Goal: Navigation & Orientation: Find specific page/section

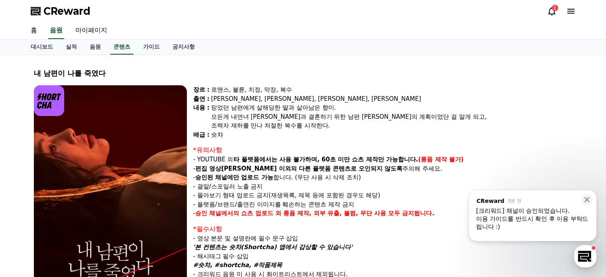
select select
click at [85, 12] on span "CReward" at bounding box center [66, 11] width 47 height 13
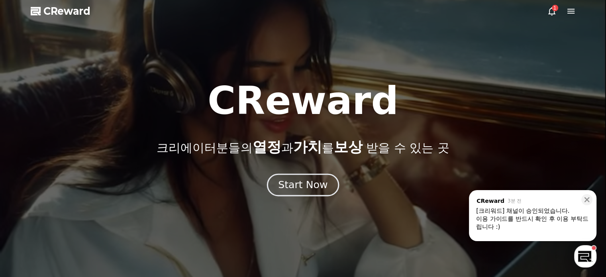
click at [307, 195] on button "Start Now" at bounding box center [303, 184] width 72 height 23
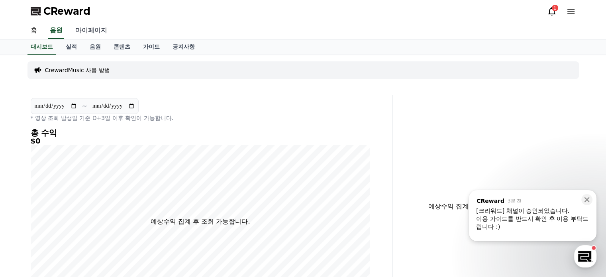
click at [100, 34] on link "마이페이지" at bounding box center [91, 30] width 45 height 17
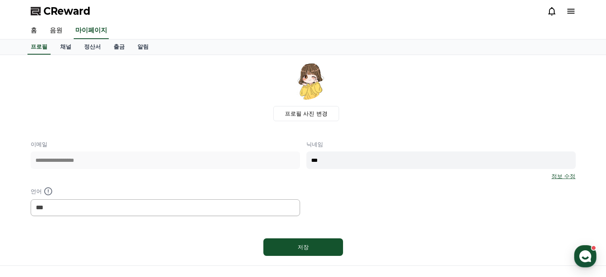
select select "**********"
click at [60, 27] on link "음원" at bounding box center [56, 30] width 26 height 17
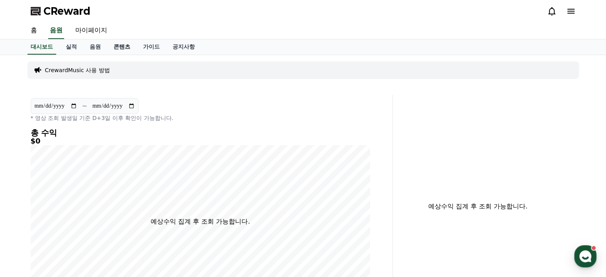
click at [126, 46] on link "콘텐츠" at bounding box center [122, 46] width 30 height 15
click at [122, 46] on link "콘텐츠" at bounding box center [121, 46] width 23 height 15
click at [119, 47] on link "콘텐츠" at bounding box center [121, 46] width 23 height 15
click at [115, 46] on link "콘텐츠" at bounding box center [121, 46] width 23 height 15
click at [113, 48] on link "콘텐츠" at bounding box center [121, 46] width 23 height 15
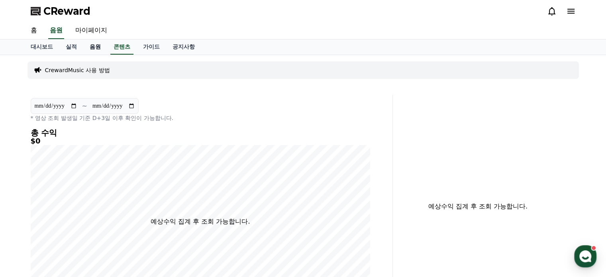
click at [98, 51] on link "음원" at bounding box center [95, 46] width 24 height 15
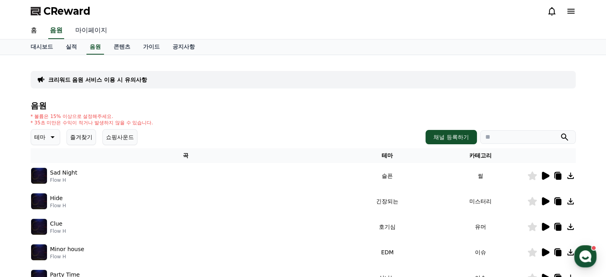
click at [93, 27] on link "마이페이지" at bounding box center [91, 30] width 45 height 17
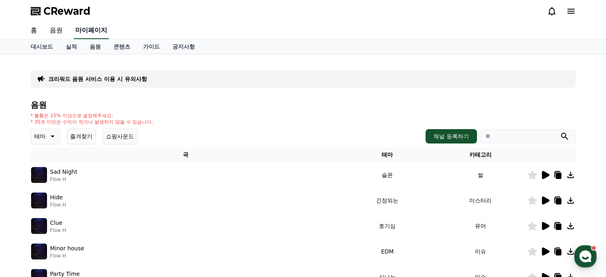
select select "**********"
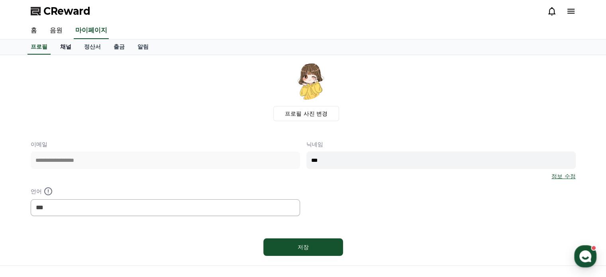
click at [71, 48] on link "채널" at bounding box center [66, 46] width 24 height 15
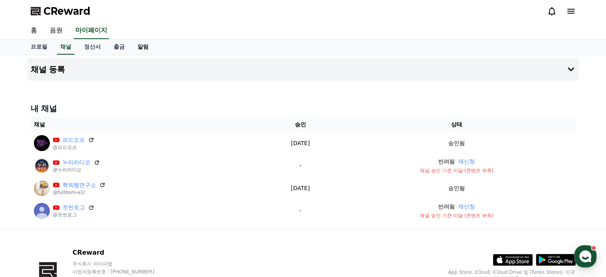
click at [142, 45] on link "알림" at bounding box center [143, 46] width 24 height 15
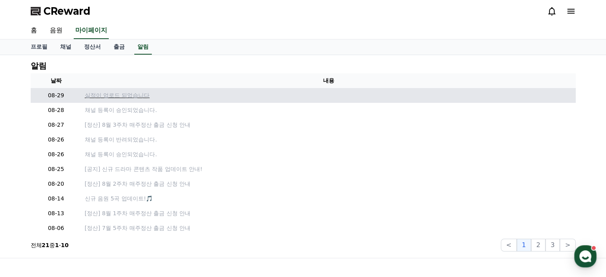
click at [142, 98] on p "실적이 업로드 되었습니다" at bounding box center [329, 95] width 488 height 8
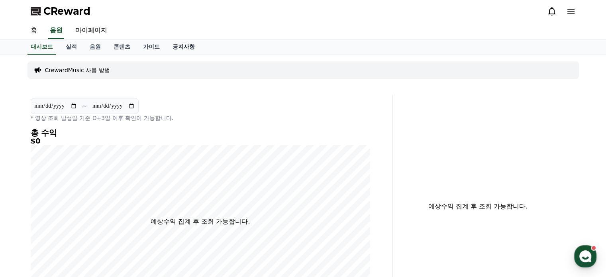
click at [189, 49] on link "공지사항" at bounding box center [183, 46] width 35 height 15
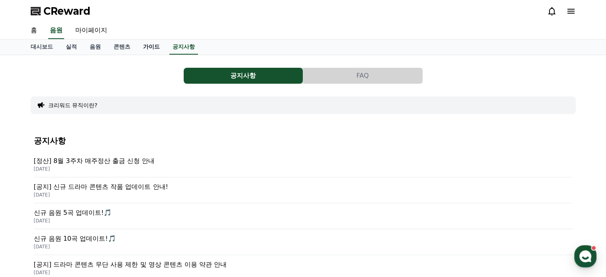
click at [151, 49] on link "가이드" at bounding box center [152, 46] width 30 height 15
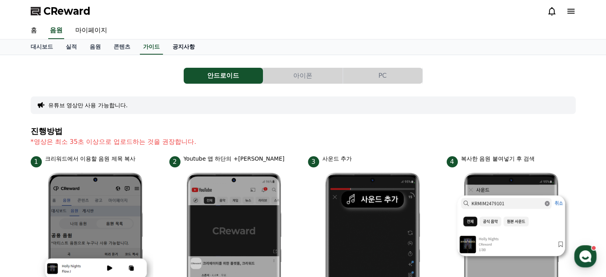
click at [186, 45] on link "공지사항" at bounding box center [183, 46] width 35 height 15
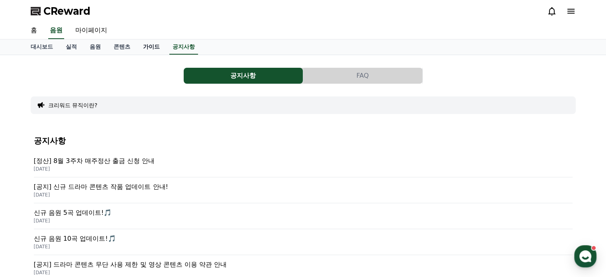
click at [156, 46] on link "가이드" at bounding box center [152, 46] width 30 height 15
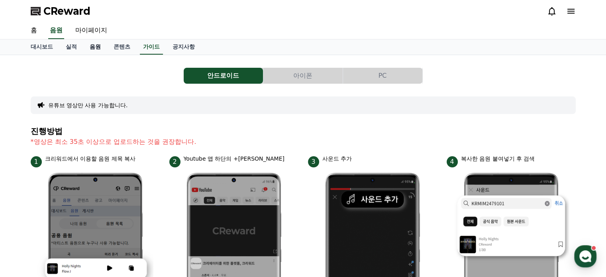
click at [96, 47] on link "음원" at bounding box center [95, 46] width 24 height 15
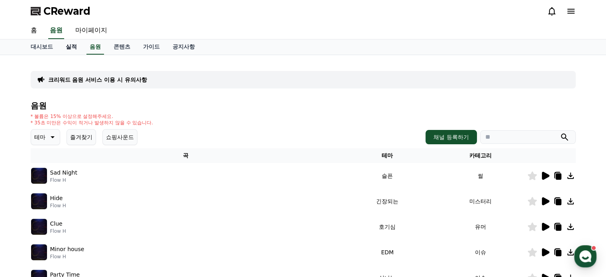
click at [75, 43] on link "실적" at bounding box center [71, 46] width 24 height 15
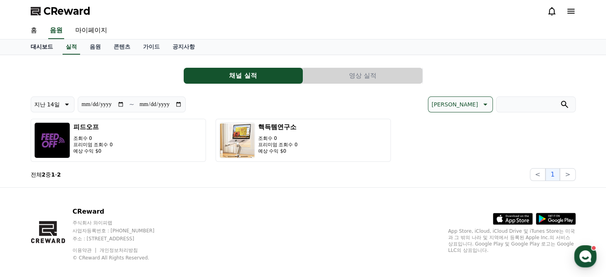
click at [47, 44] on link "대시보드" at bounding box center [41, 46] width 35 height 15
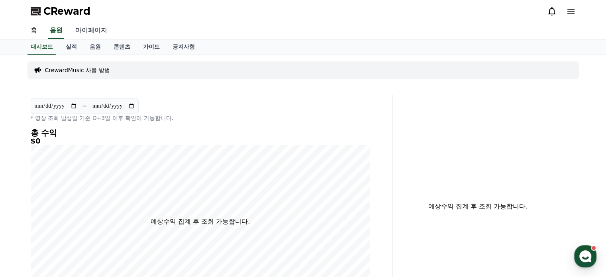
click at [96, 31] on link "마이페이지" at bounding box center [91, 30] width 45 height 17
select select "**********"
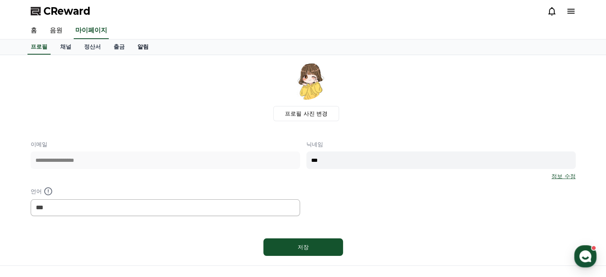
click at [150, 46] on link "알림" at bounding box center [143, 46] width 24 height 15
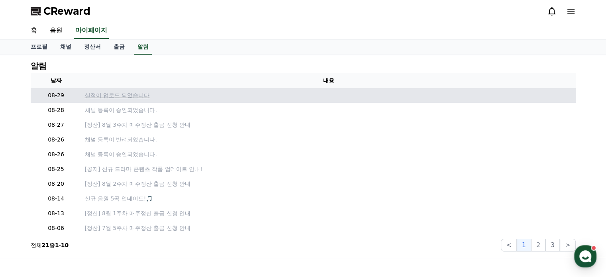
click at [128, 95] on p "실적이 업로드 되었습니다" at bounding box center [329, 95] width 488 height 8
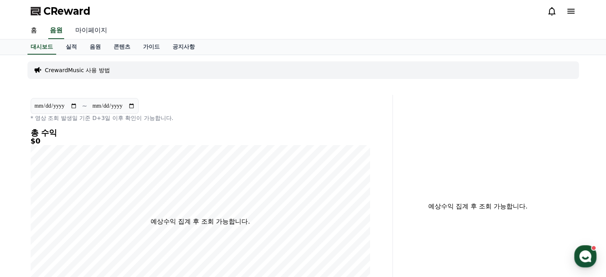
click at [97, 33] on link "마이페이지" at bounding box center [91, 30] width 45 height 17
select select "**********"
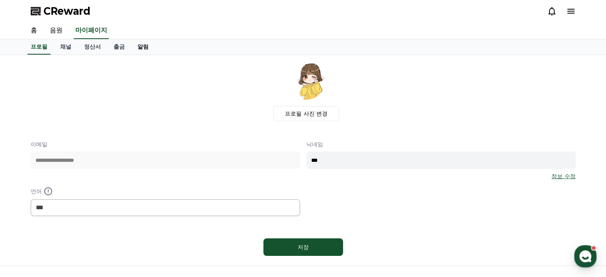
click at [145, 47] on link "알림" at bounding box center [143, 46] width 24 height 15
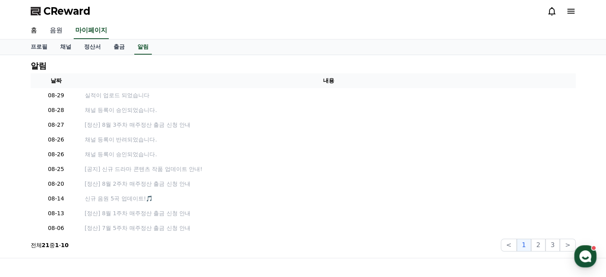
click at [65, 31] on link "음원" at bounding box center [56, 30] width 26 height 17
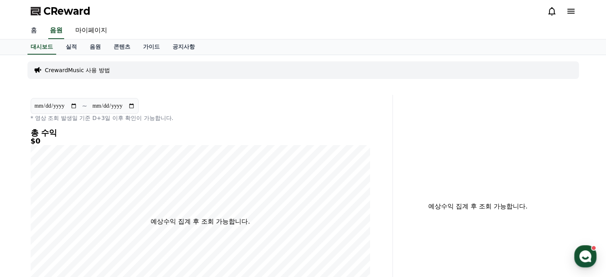
click at [30, 23] on link "홈" at bounding box center [33, 30] width 19 height 17
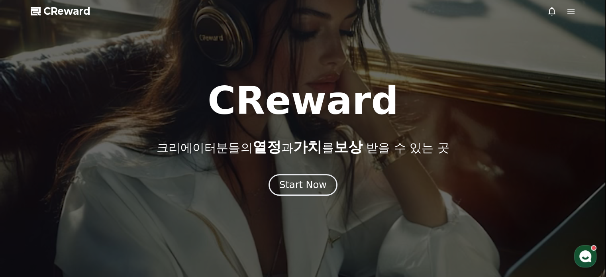
scroll to position [242, 0]
